Goal: Task Accomplishment & Management: Manage account settings

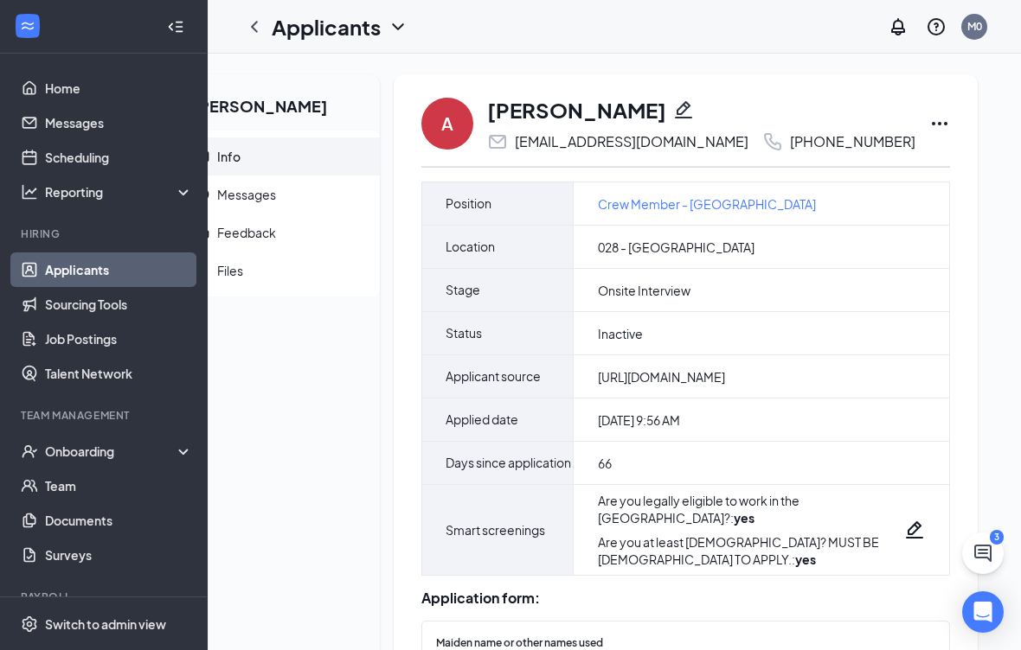
scroll to position [0, 78]
click at [938, 120] on icon "Ellipses" at bounding box center [940, 123] width 21 height 21
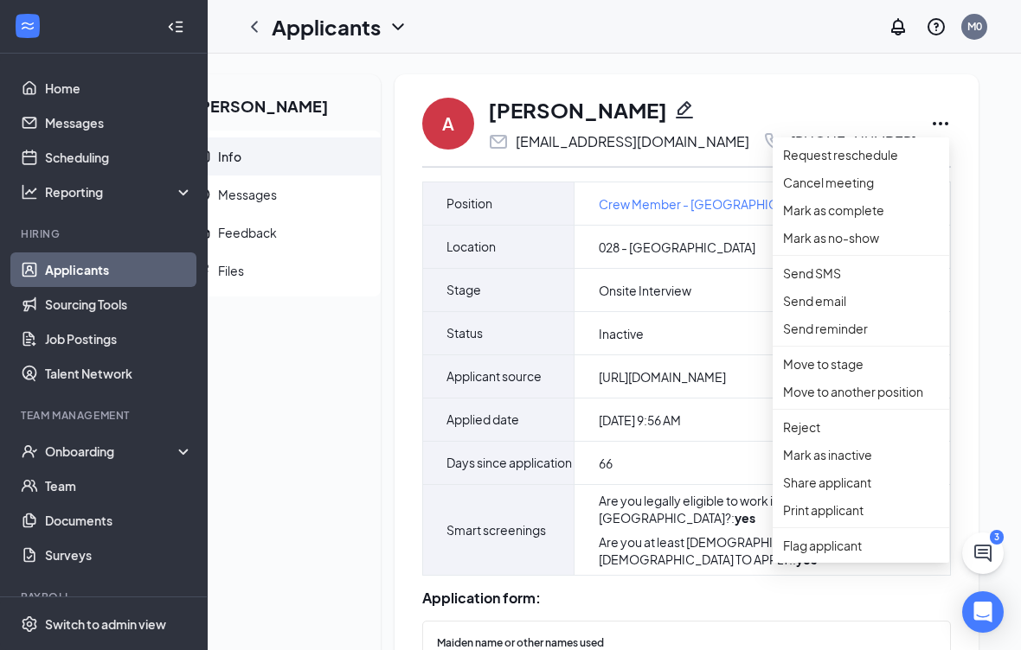
click at [848, 374] on p "Move to stage" at bounding box center [861, 364] width 156 height 19
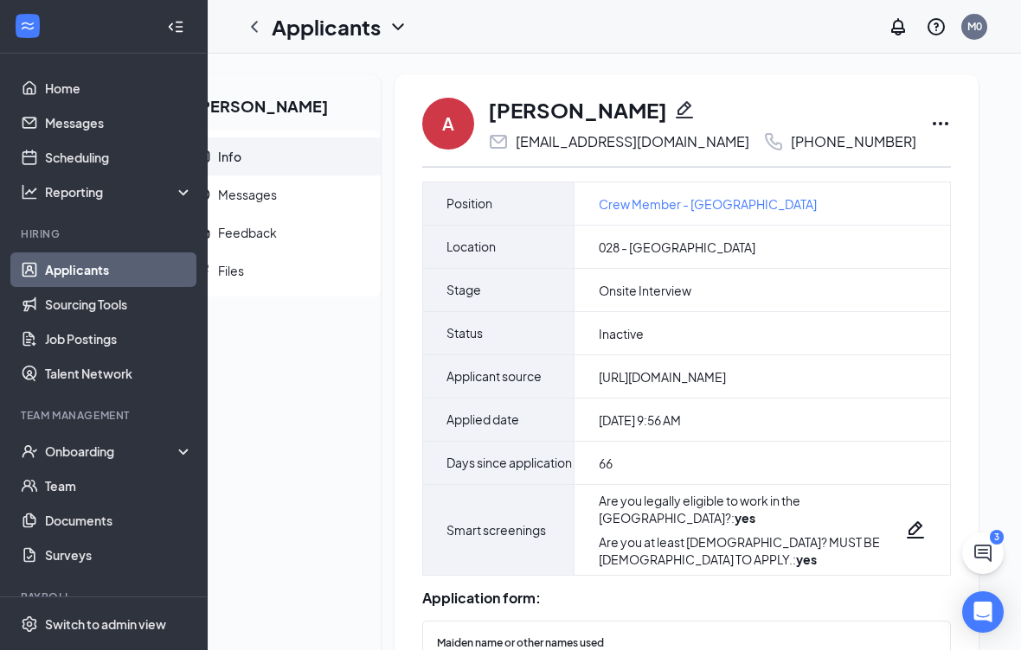
click at [943, 132] on icon "Ellipses" at bounding box center [940, 123] width 21 height 21
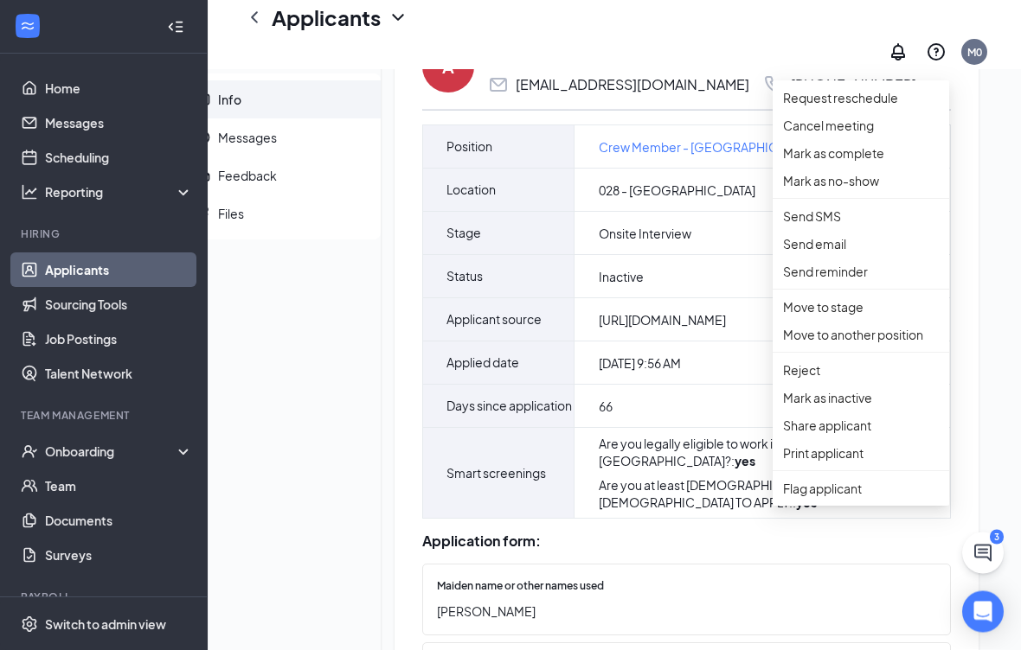
scroll to position [85, 0]
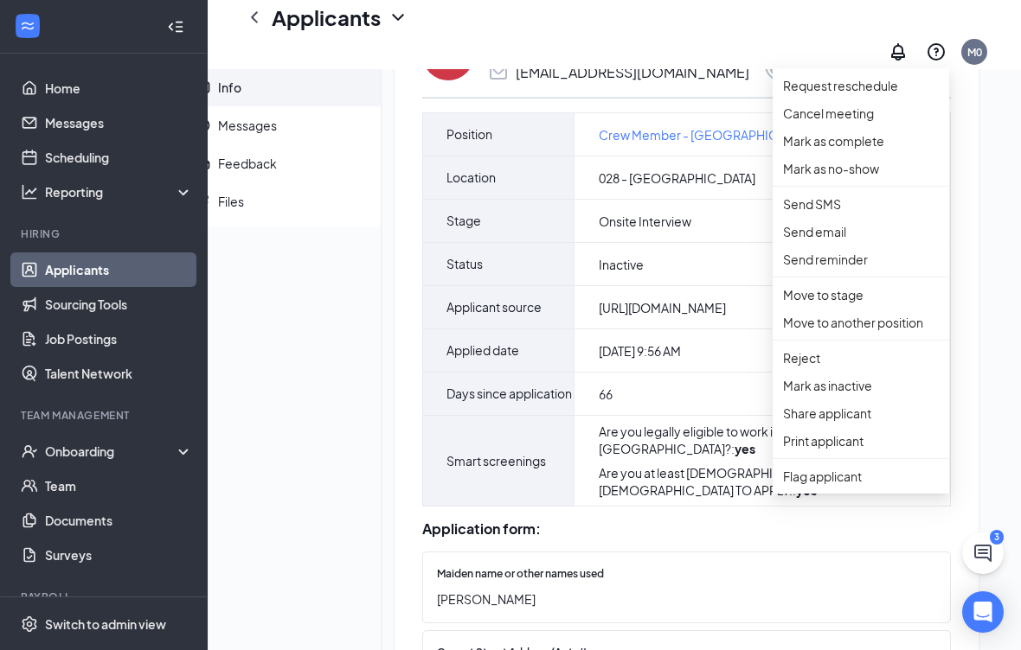
click at [854, 304] on p "Move to stage" at bounding box center [861, 294] width 156 height 19
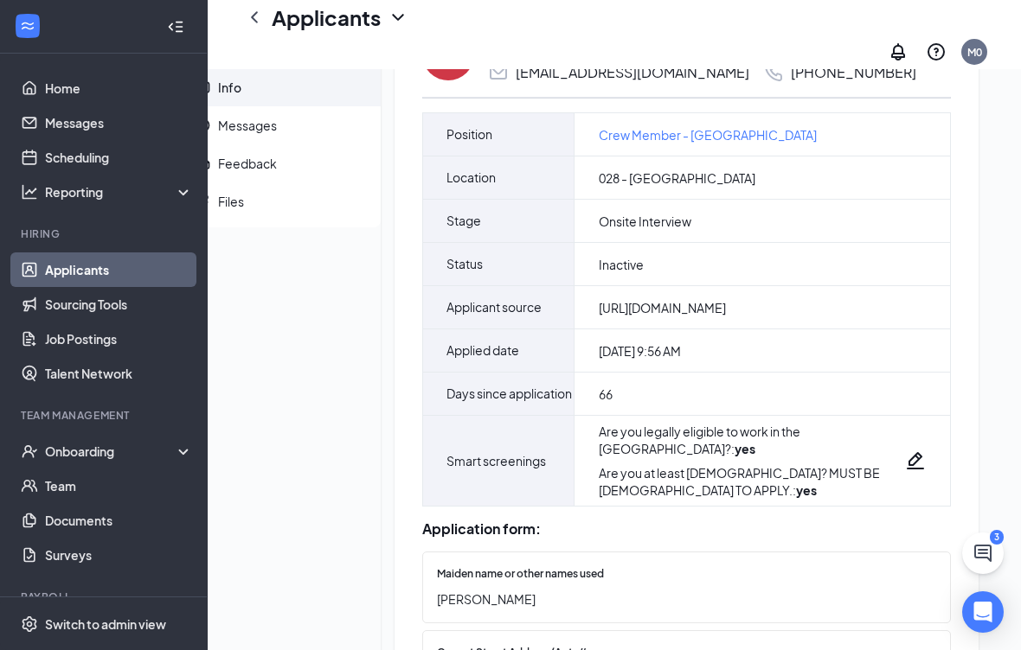
click at [144, 283] on link "Applicants" at bounding box center [119, 270] width 148 height 35
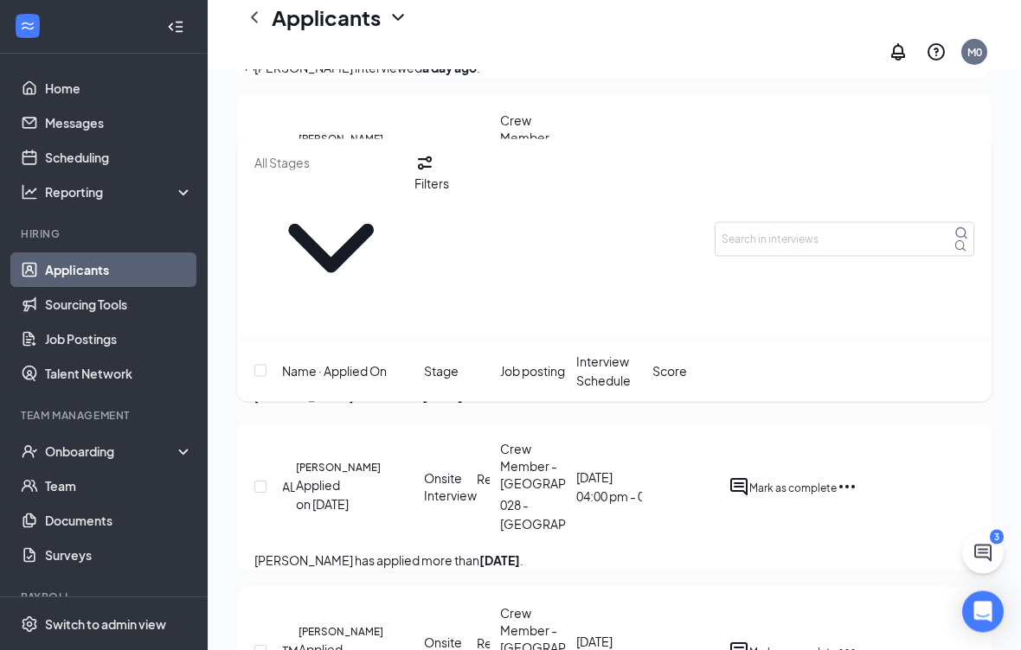
scroll to position [1998, 0]
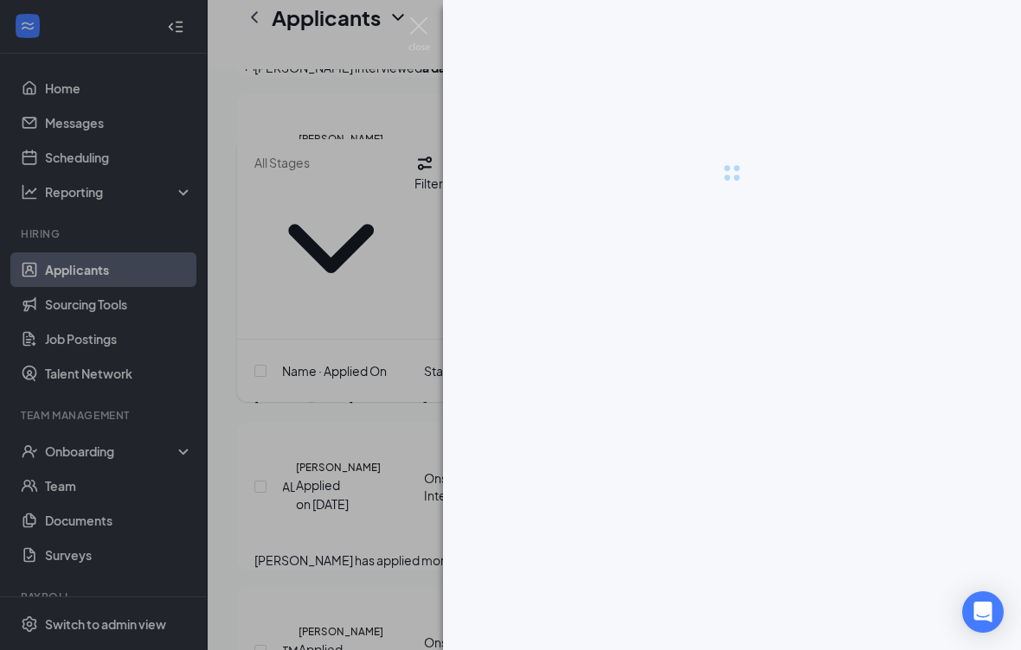
click at [336, 384] on div at bounding box center [510, 325] width 1021 height 650
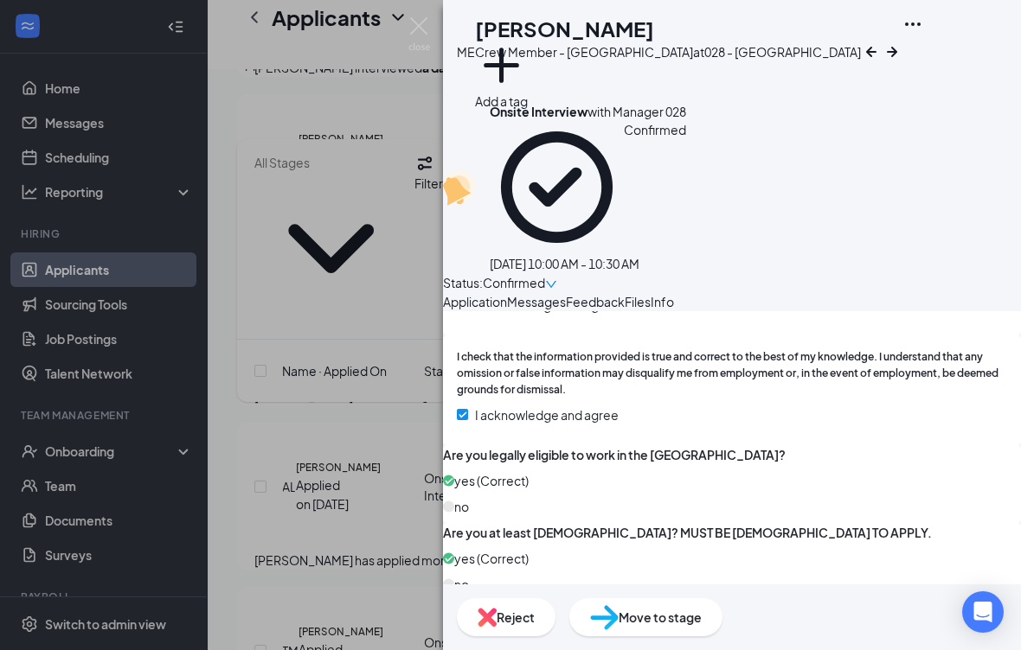
scroll to position [2564, 0]
click at [557, 273] on div "Confirmed" at bounding box center [520, 282] width 74 height 19
click at [1010, 112] on div "ME [PERSON_NAME] Crew Member - [GEOGRAPHIC_DATA] at 028 - [GEOGRAPHIC_DATA] Add…" at bounding box center [732, 325] width 578 height 650
click at [378, 519] on div "ME [PERSON_NAME] Crew Member - [GEOGRAPHIC_DATA] at 028 - [GEOGRAPHIC_DATA] Add…" at bounding box center [510, 325] width 1021 height 650
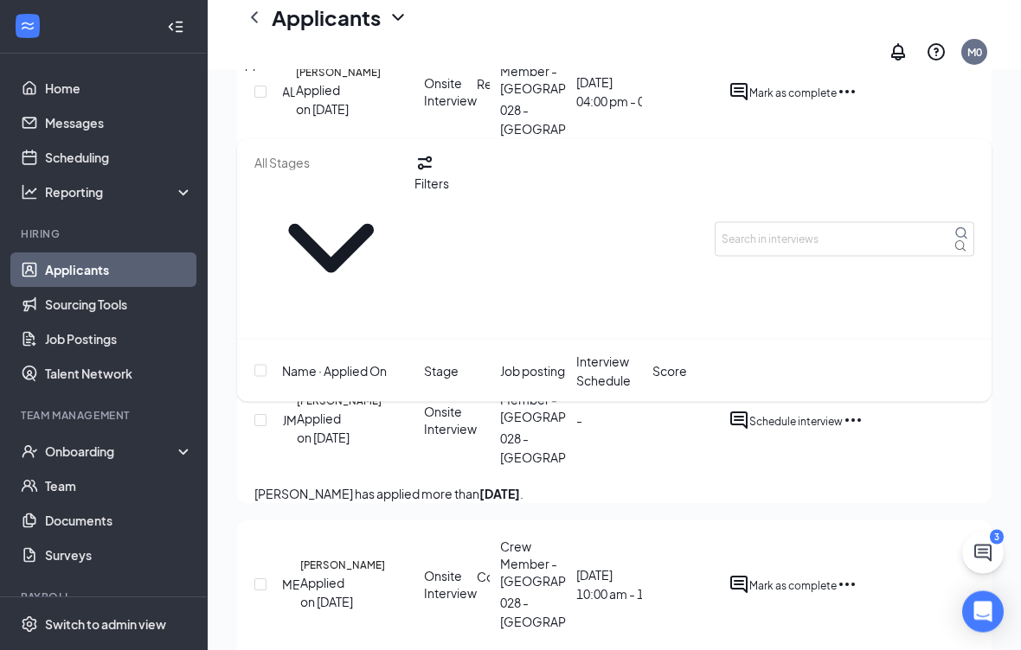
scroll to position [2392, 0]
click at [854, 222] on input "text" at bounding box center [845, 239] width 260 height 35
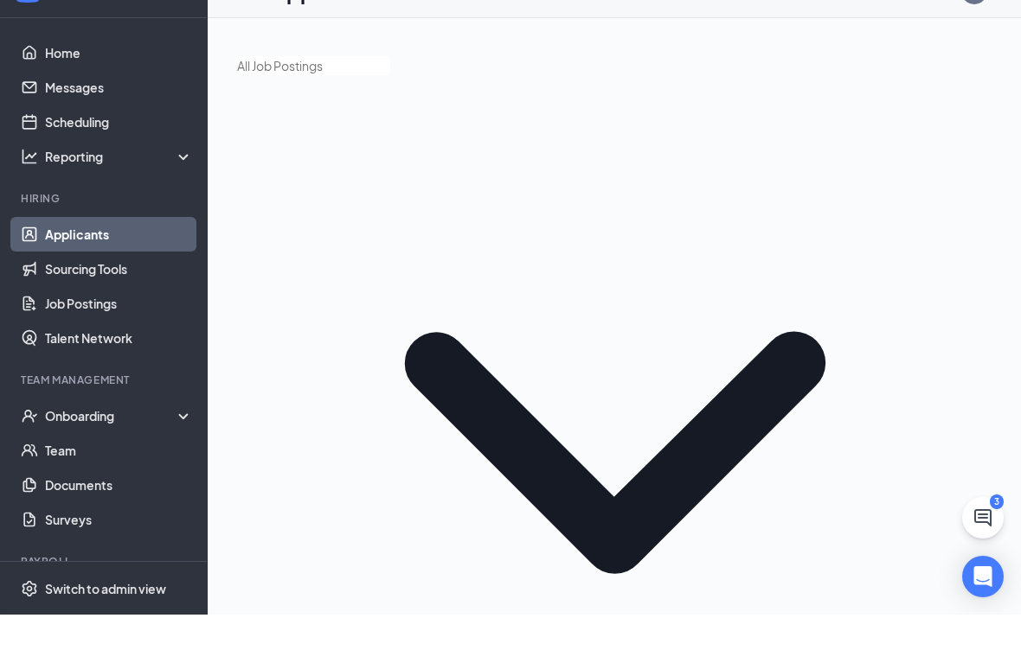
type input "[PERSON_NAME]"
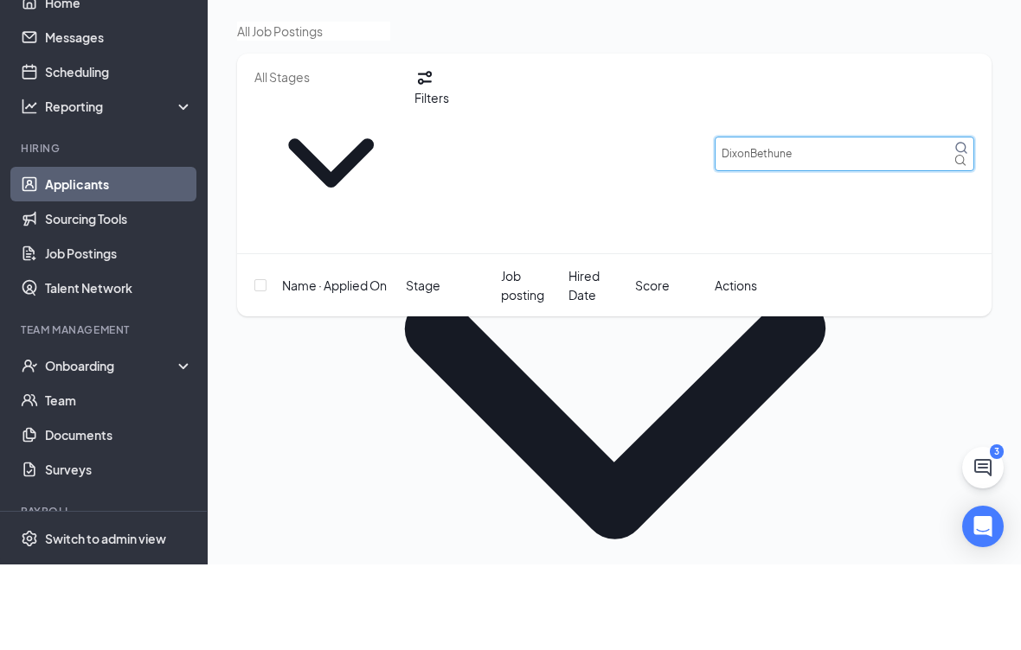
type input "[PERSON_NAME]"
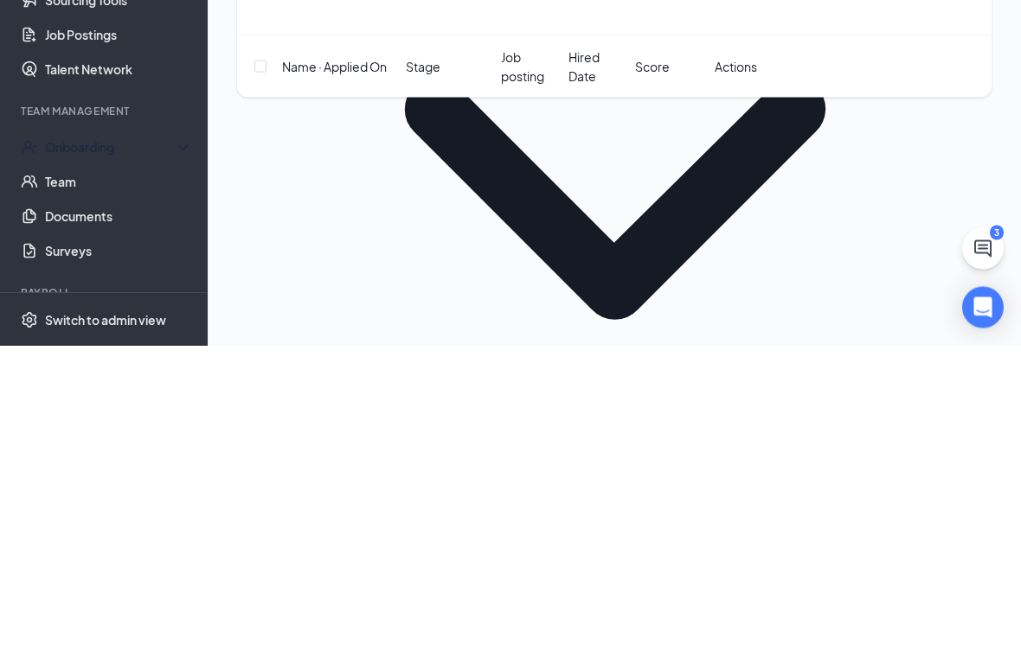
click at [182, 434] on div "Onboarding" at bounding box center [104, 451] width 208 height 35
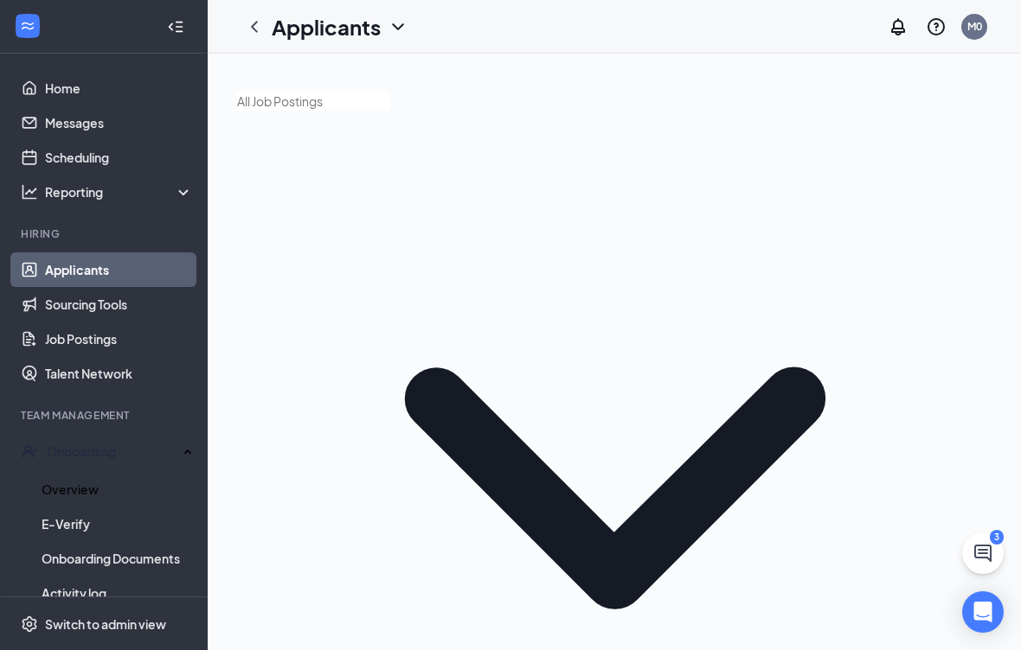
click at [110, 486] on link "Overview" at bounding box center [117, 489] width 151 height 35
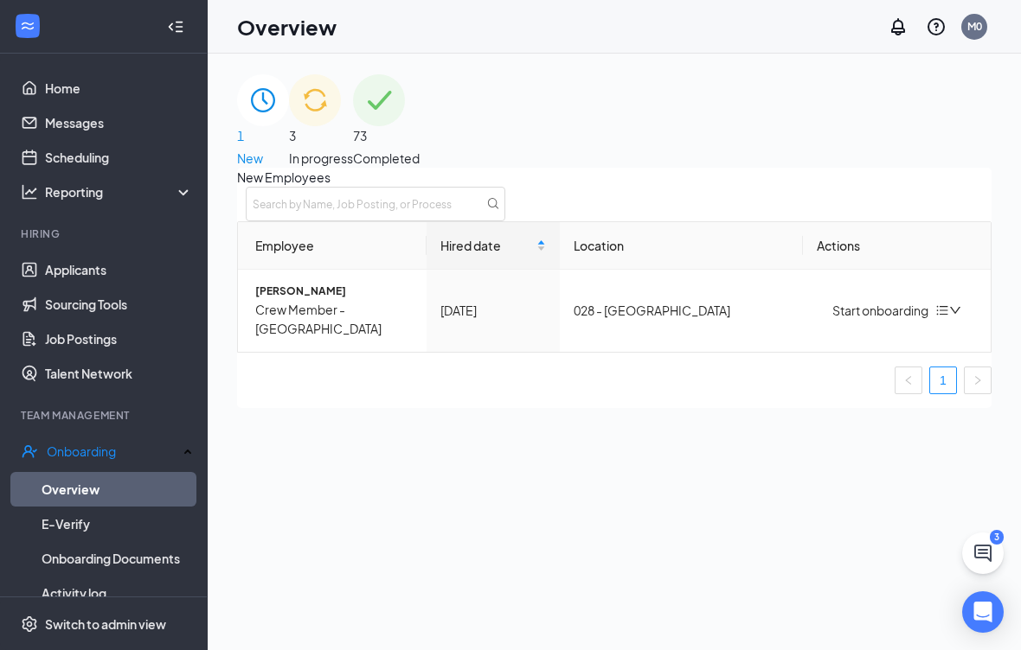
click at [341, 126] on img at bounding box center [315, 100] width 52 height 52
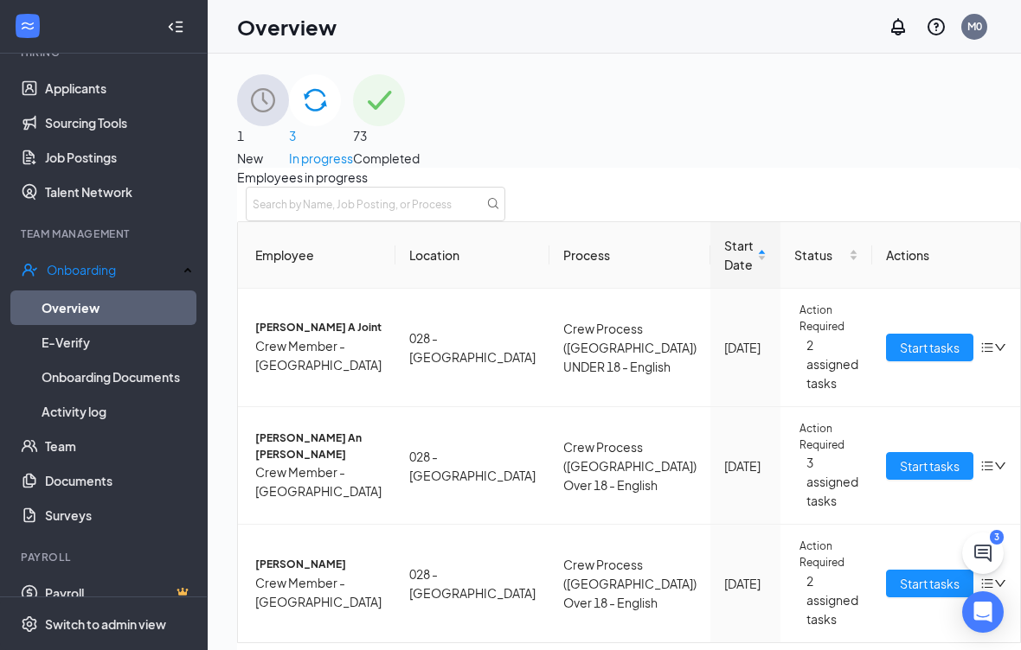
scroll to position [167, 0]
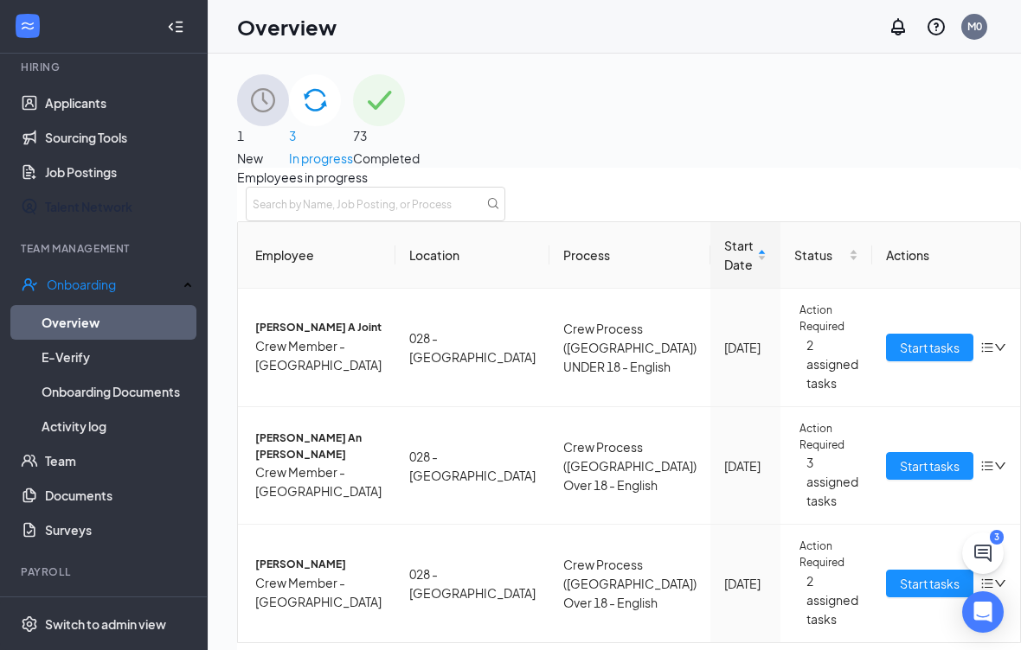
click at [150, 208] on link "Talent Network" at bounding box center [119, 206] width 148 height 35
